Goal: Information Seeking & Learning: Find specific page/section

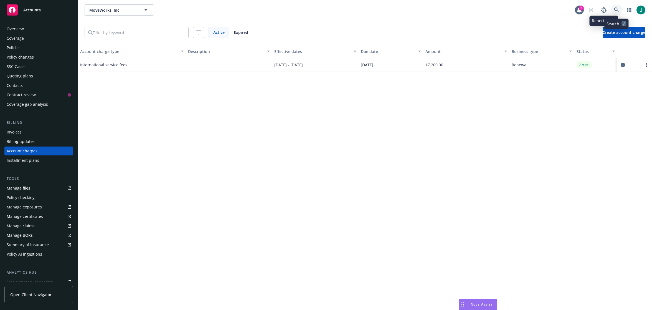
click at [612, 8] on link at bounding box center [616, 9] width 11 height 11
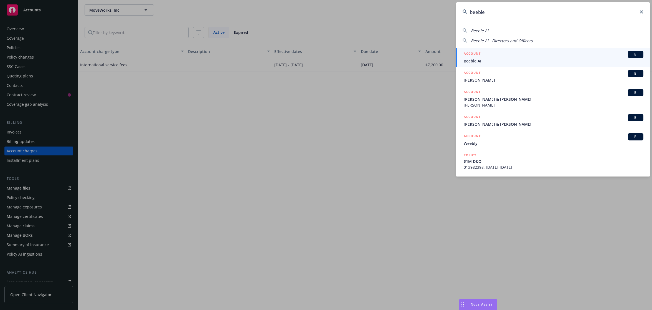
type input "beeble"
drag, startPoint x: 477, startPoint y: 60, endPoint x: 481, endPoint y: 59, distance: 4.2
click at [477, 61] on span "Beeble AI" at bounding box center [553, 61] width 180 height 6
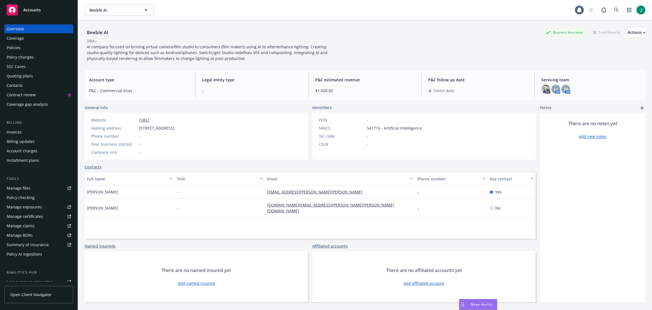
click at [11, 47] on div "Policies" at bounding box center [14, 47] width 14 height 9
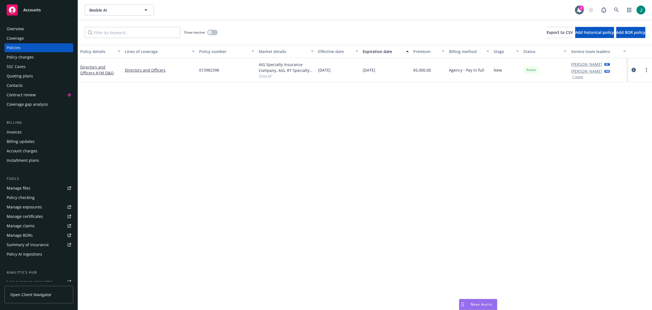
click at [495, 4] on div "Beeble [PERSON_NAME] AI" at bounding box center [330, 9] width 490 height 11
click at [634, 69] on icon "circleInformation" at bounding box center [633, 70] width 4 height 4
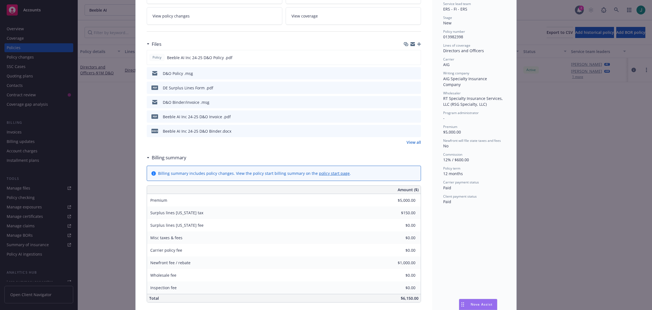
scroll to position [139, 0]
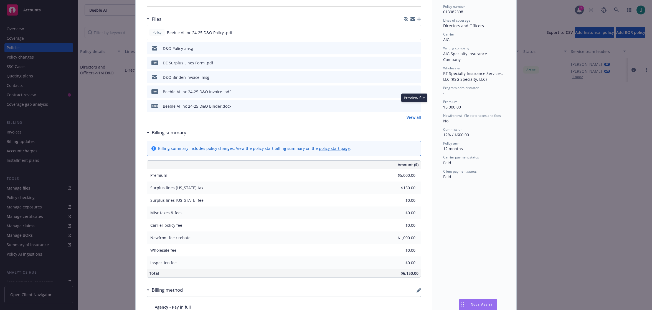
click at [414, 105] on icon "preview file" at bounding box center [415, 106] width 5 height 4
click at [417, 105] on div "docx Beeble AI Inc 24-25 D&O Binder.docx" at bounding box center [284, 106] width 274 height 12
click at [413, 105] on icon "preview file" at bounding box center [415, 106] width 5 height 4
click at [415, 90] on icon "preview file" at bounding box center [415, 91] width 5 height 4
